Goal: Use online tool/utility: Utilize a website feature to perform a specific function

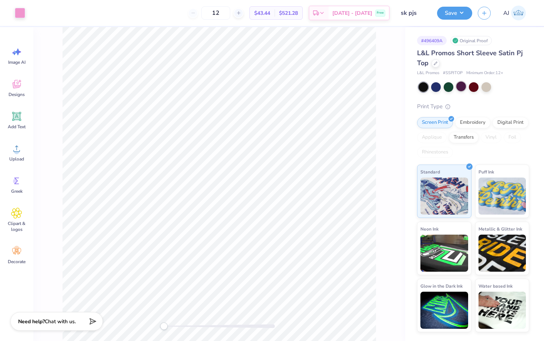
click at [459, 89] on div at bounding box center [462, 86] width 10 height 10
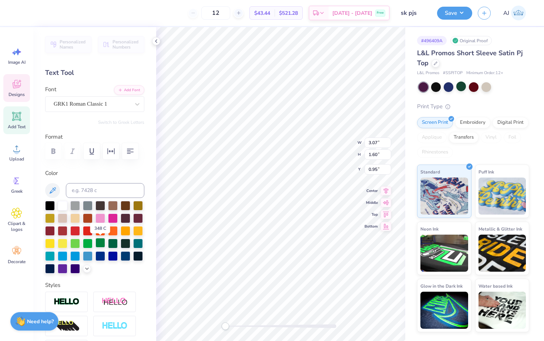
click at [101, 244] on div at bounding box center [101, 243] width 10 height 10
click at [106, 244] on div at bounding box center [94, 237] width 99 height 73
click at [110, 244] on div at bounding box center [113, 243] width 10 height 10
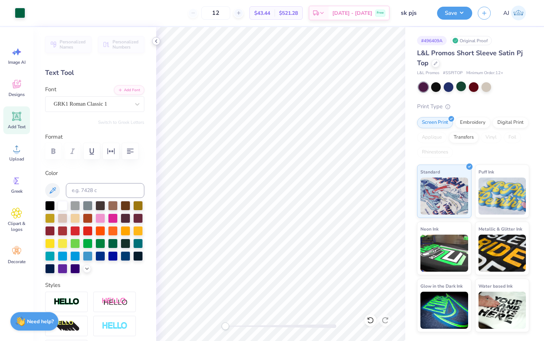
click at [158, 41] on icon at bounding box center [156, 41] width 6 height 6
